Goal: Task Accomplishment & Management: Complete application form

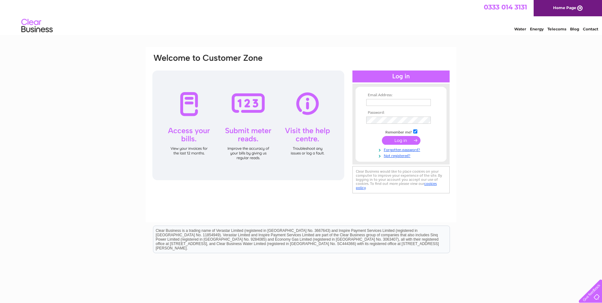
click at [375, 102] on input "text" at bounding box center [398, 102] width 65 height 7
click at [375, 102] on input "text" at bounding box center [398, 103] width 65 height 8
click at [409, 102] on input "secretary@meccamosque.co.uk" at bounding box center [398, 103] width 65 height 8
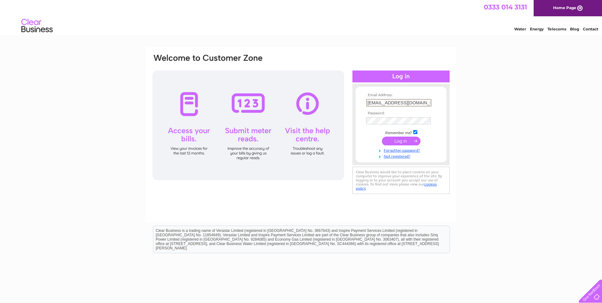
click at [409, 102] on input "secretary@meccamosque.co.uk" at bounding box center [398, 103] width 65 height 8
type input "secretary@meccamosque.co.uk"
click at [405, 157] on link "Not registered?" at bounding box center [401, 156] width 71 height 6
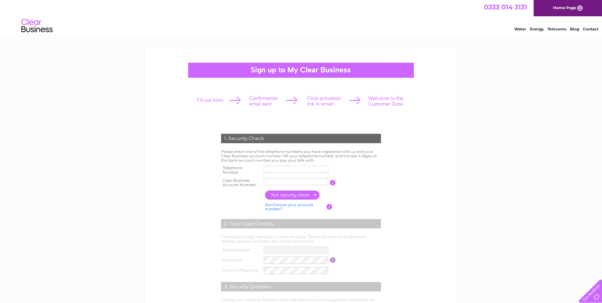
click at [276, 171] on input "text" at bounding box center [295, 169] width 65 height 7
click at [276, 171] on input "text" at bounding box center [295, 169] width 65 height 8
type input "01204524200"
click at [294, 184] on input "text" at bounding box center [295, 182] width 65 height 8
type input "511862"
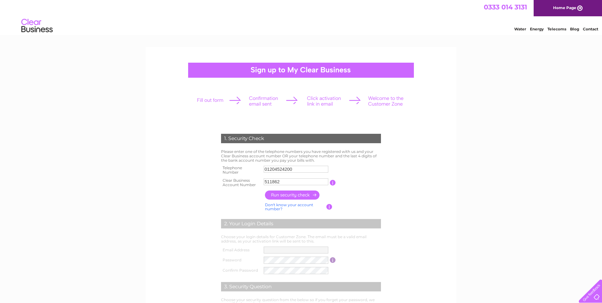
click at [300, 193] on input "button" at bounding box center [292, 194] width 55 height 9
type input "**********"
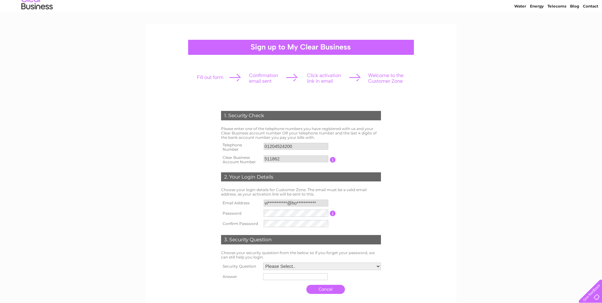
scroll to position [96, 0]
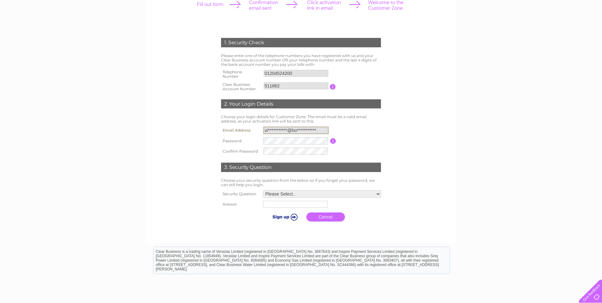
click at [284, 133] on input "**********" at bounding box center [295, 131] width 65 height 8
click at [387, 133] on div "1. Security Check Please enter one of the telephone numbers you have registered…" at bounding box center [300, 128] width 189 height 192
